Goal: Information Seeking & Learning: Learn about a topic

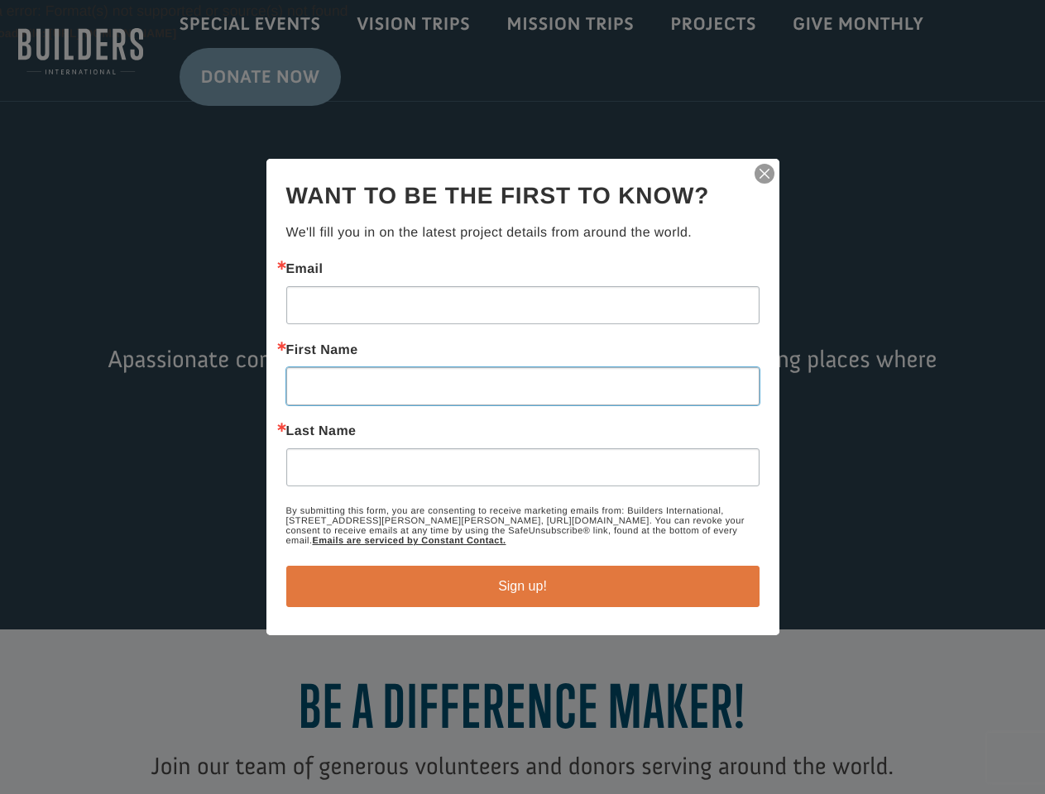
click at [522, 397] on input "First Name" at bounding box center [522, 386] width 473 height 38
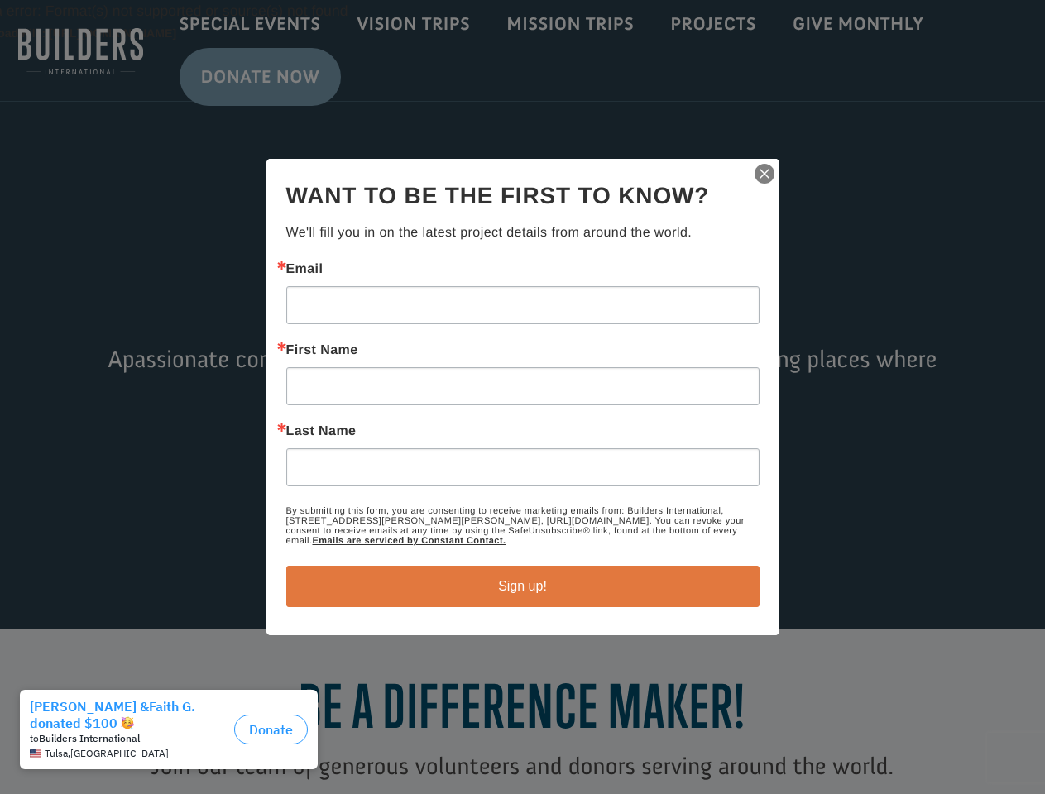
click at [765, 174] on img "button" at bounding box center [764, 173] width 23 height 23
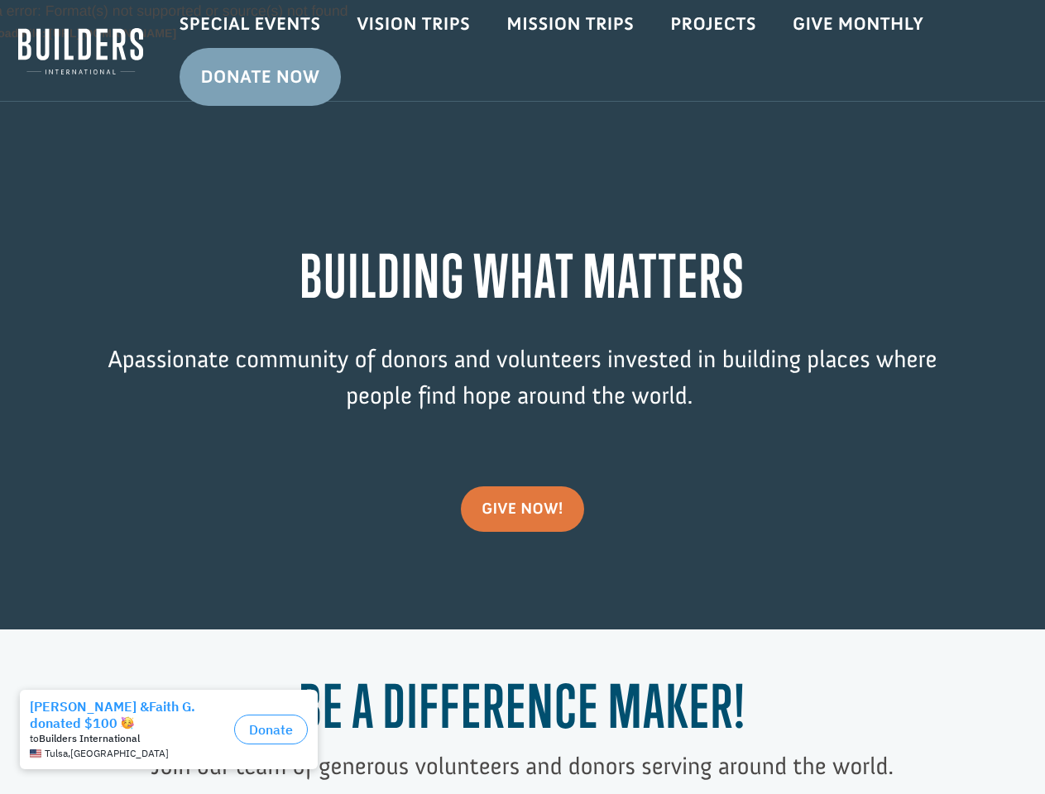
click at [523, 587] on div "Video Player Media error: Format(s) not supported or source(s) not found Downlo…" at bounding box center [522, 315] width 1045 height 630
